Goal: Navigation & Orientation: Understand site structure

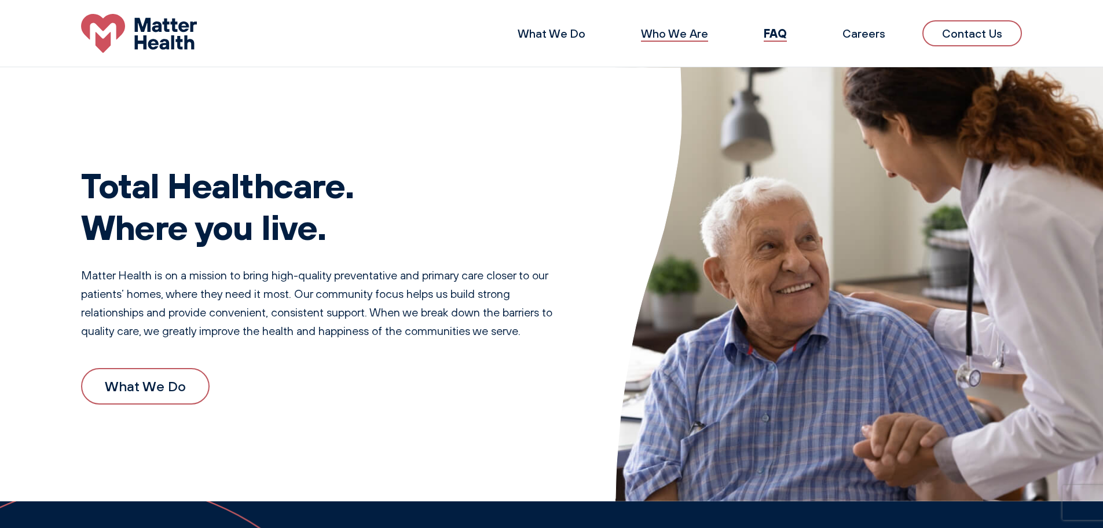
click at [657, 33] on link "Who We Are" at bounding box center [674, 33] width 67 height 14
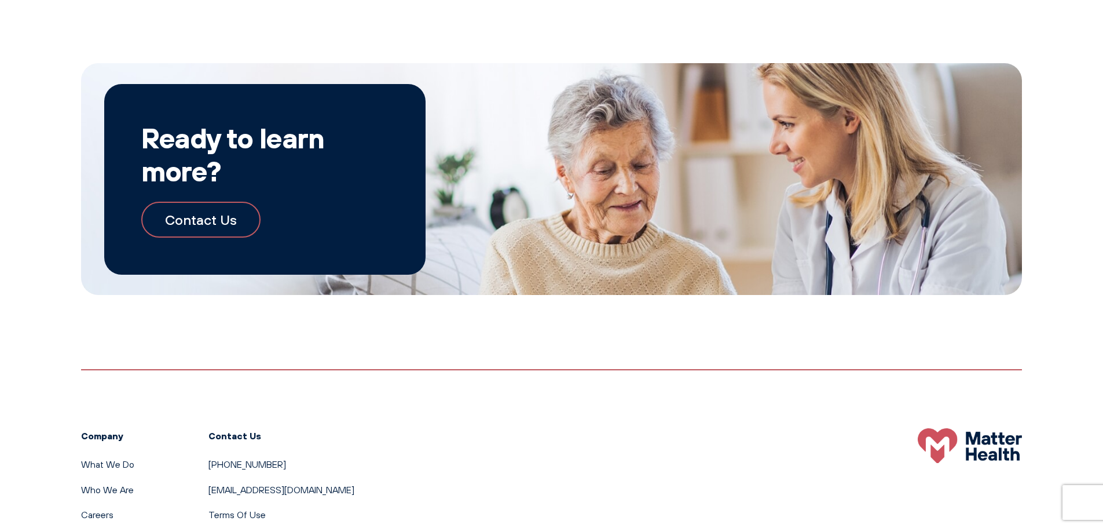
scroll to position [1355, 0]
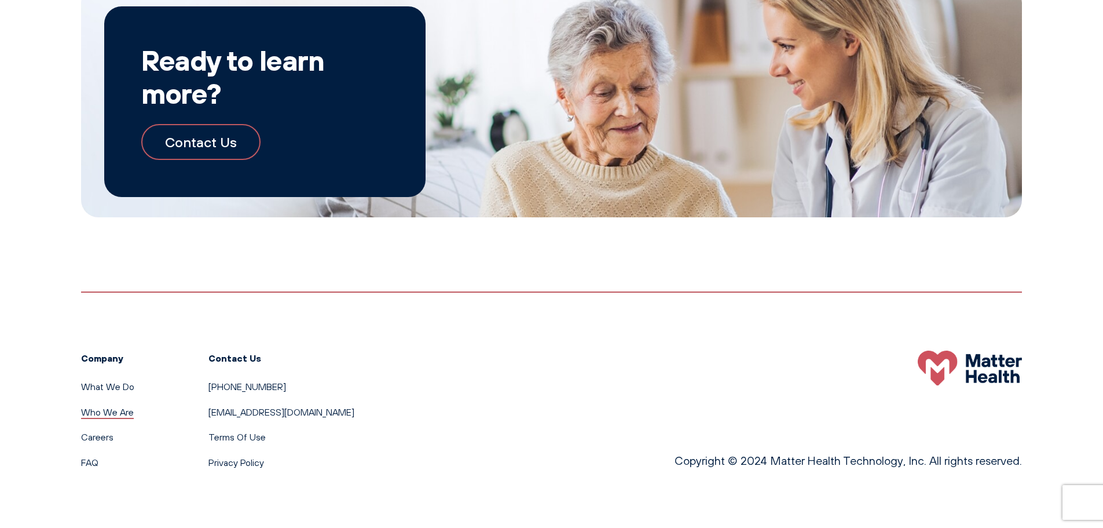
click at [107, 406] on link "Who We Are" at bounding box center [107, 412] width 53 height 12
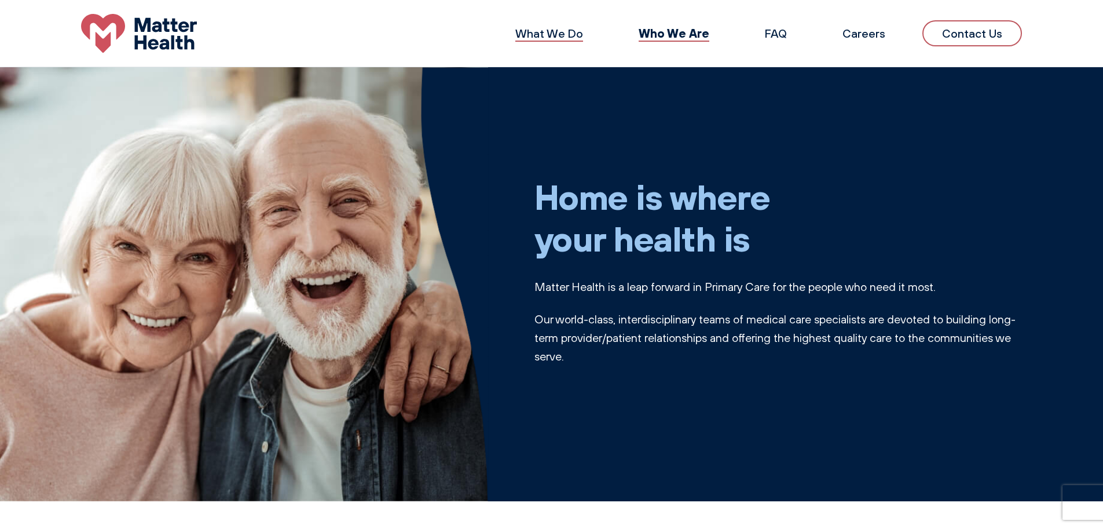
click at [581, 33] on link "What We Do" at bounding box center [549, 33] width 68 height 14
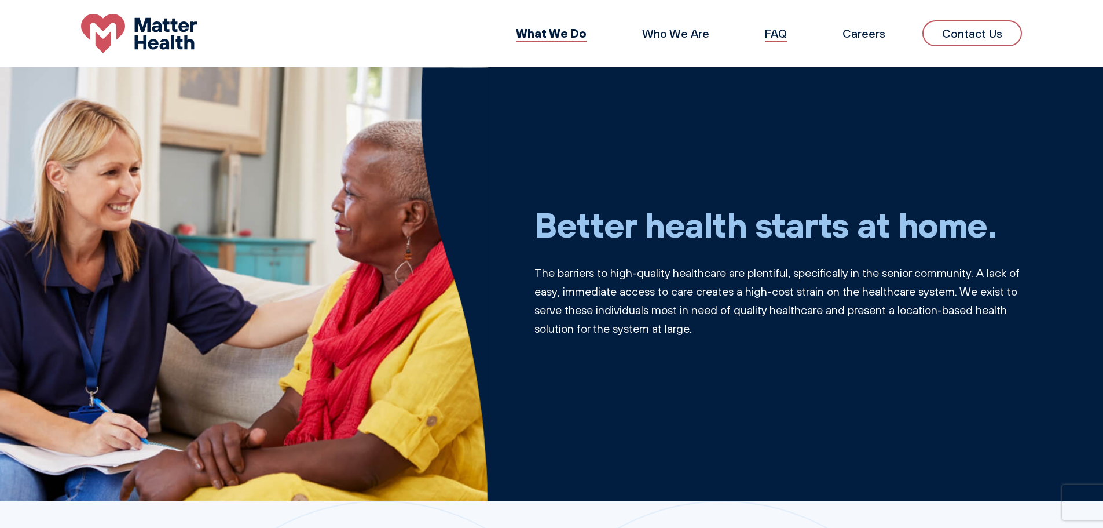
click at [785, 34] on link "FAQ" at bounding box center [776, 33] width 22 height 14
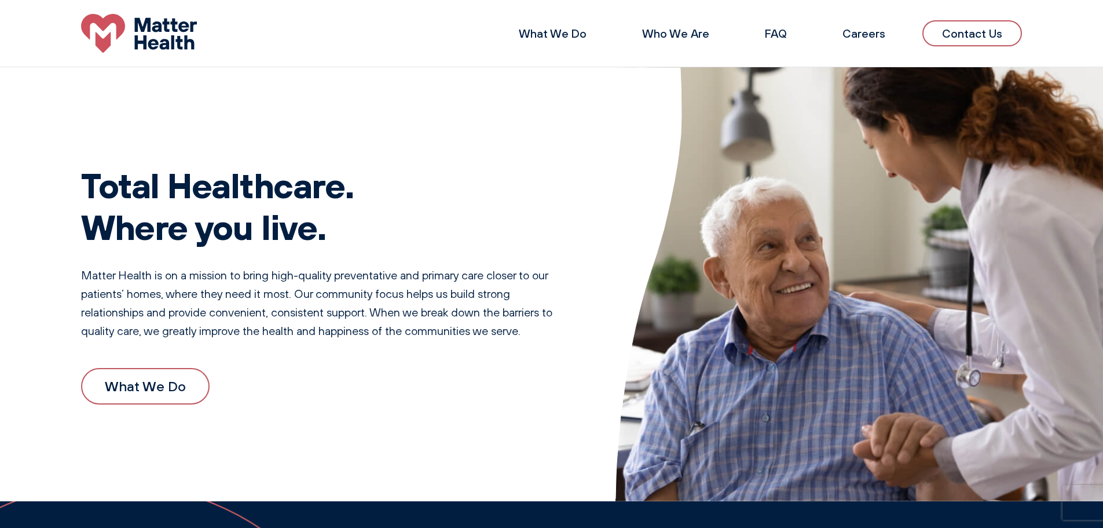
scroll to position [1371, 0]
